Goal: Find contact information: Find contact information

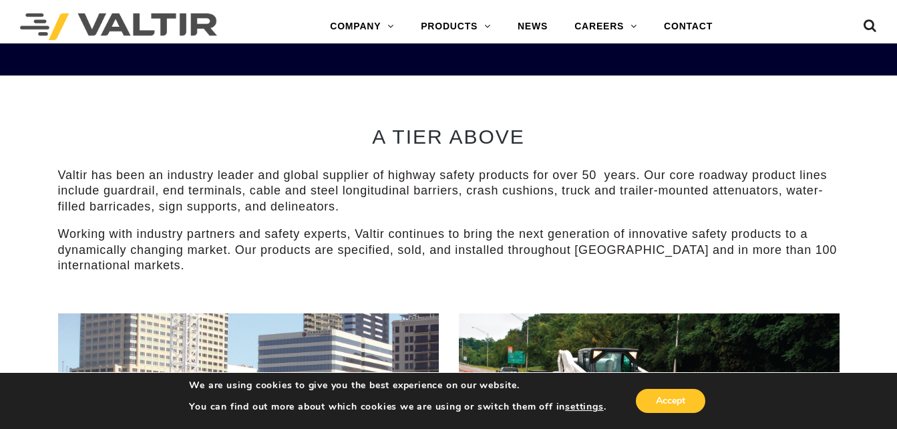
scroll to position [467, 0]
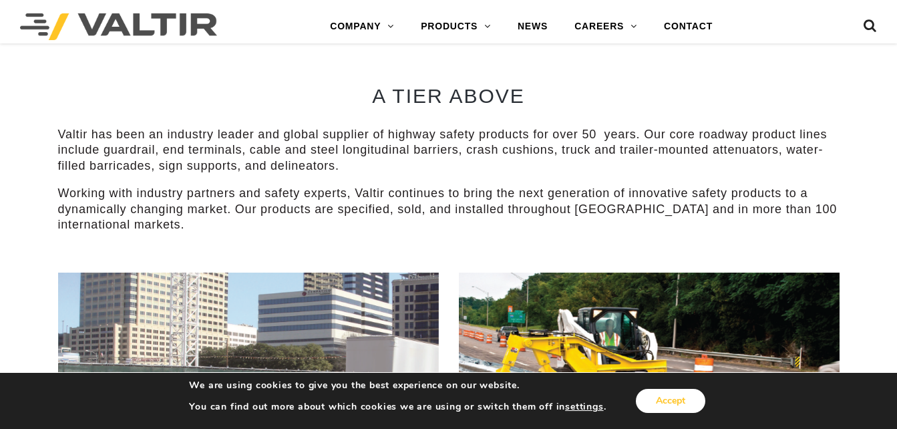
click at [686, 403] on button "Accept" at bounding box center [670, 401] width 69 height 24
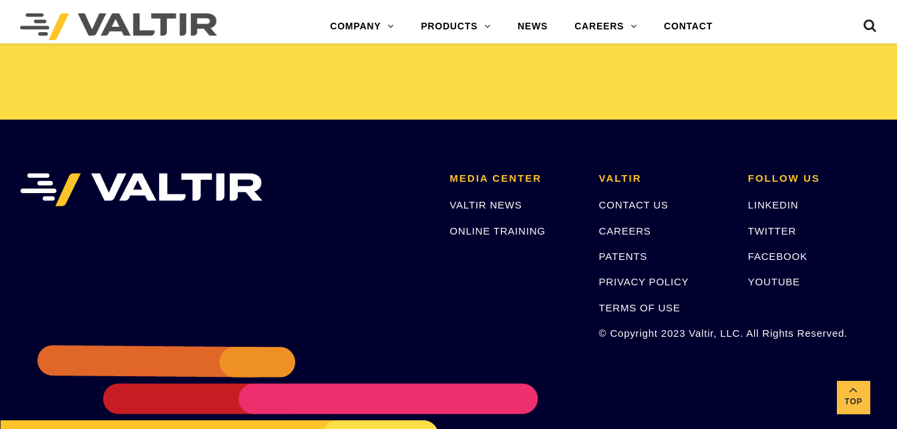
scroll to position [2804, 0]
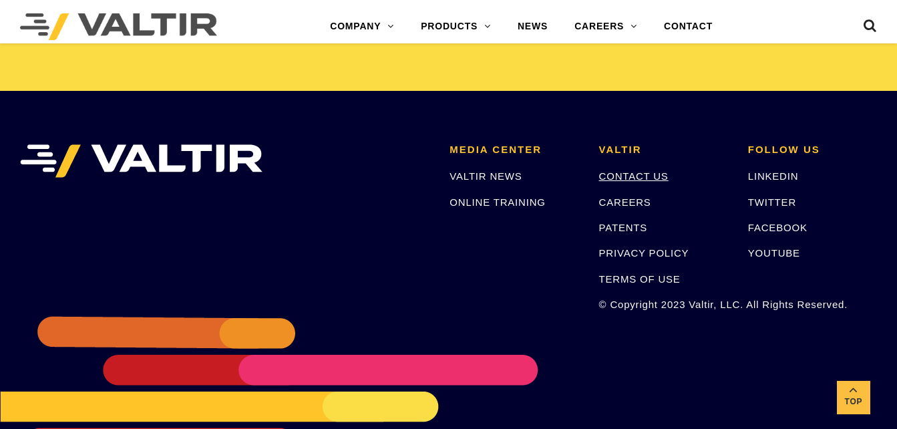
click at [640, 182] on link "CONTACT US" at bounding box center [633, 175] width 69 height 11
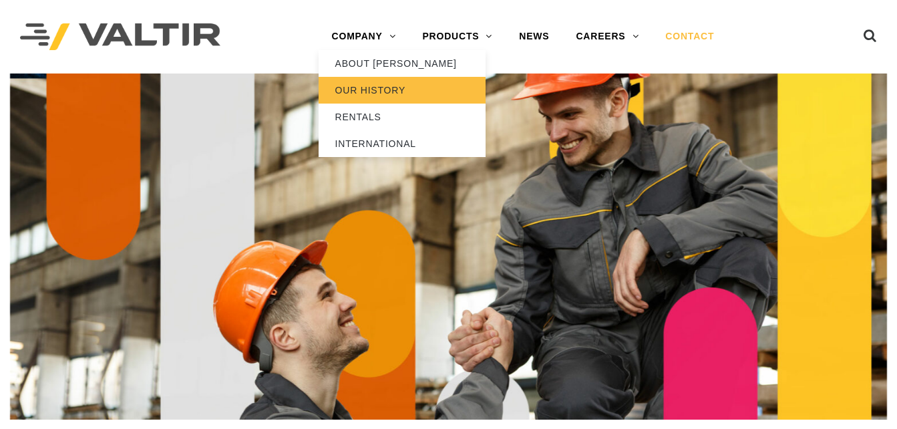
click at [387, 91] on link "OUR HISTORY" at bounding box center [401, 90] width 167 height 27
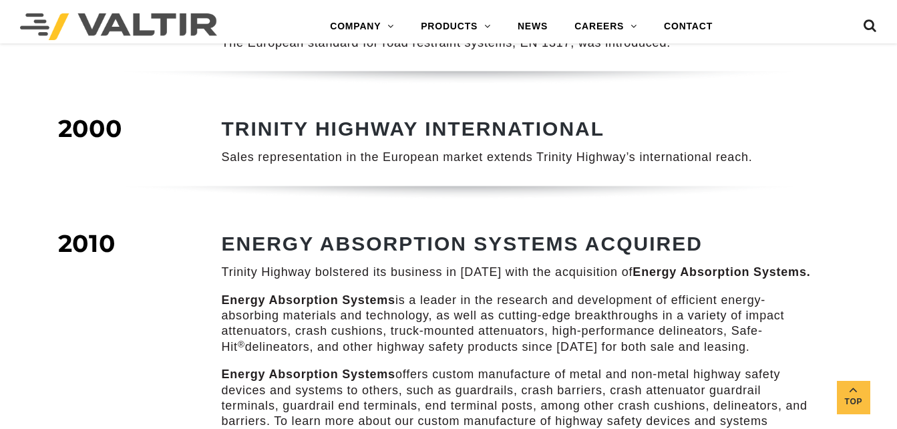
scroll to position [1068, 0]
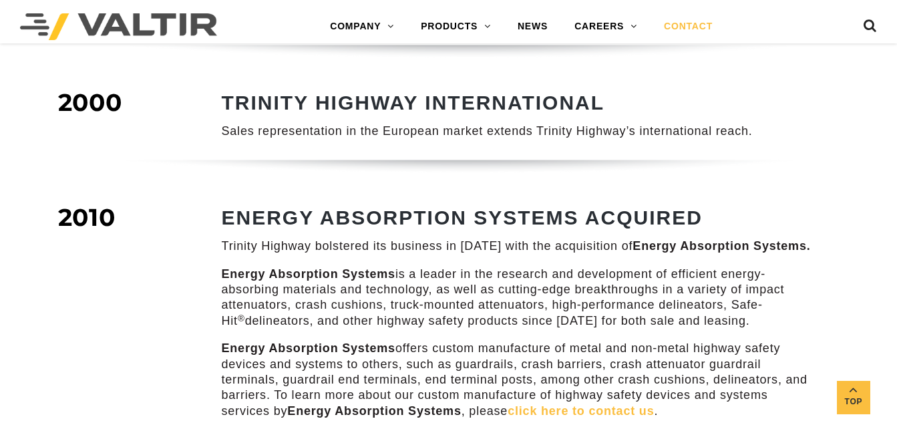
click at [677, 23] on link "CONTACT" at bounding box center [687, 26] width 75 height 27
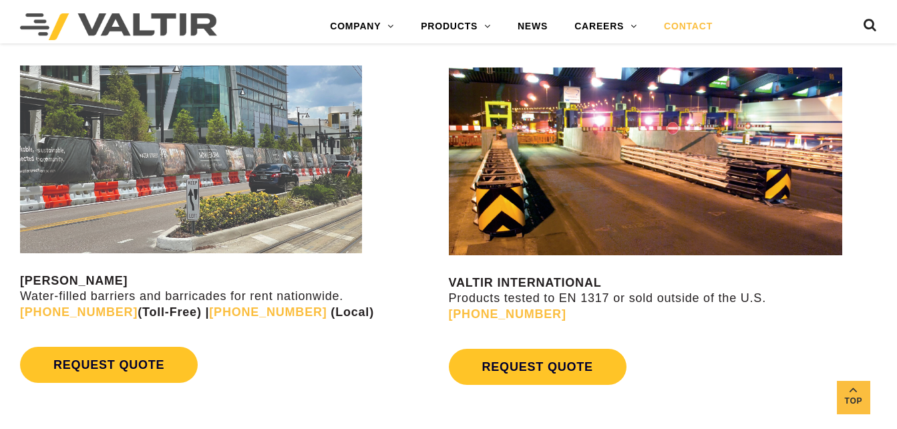
scroll to position [1068, 0]
